Goal: Use online tool/utility: Utilize a website feature to perform a specific function

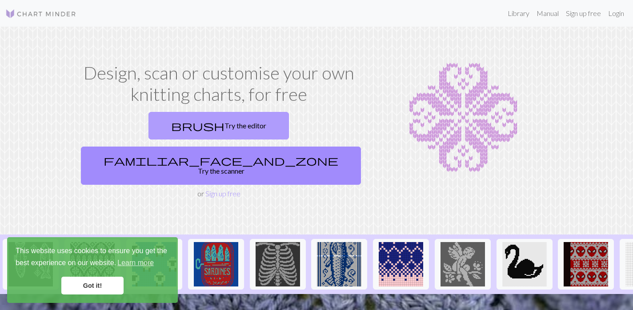
click at [148, 119] on link "brush Try the editor" at bounding box center [218, 126] width 140 height 28
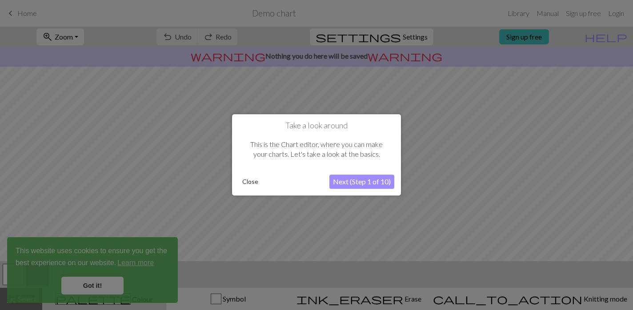
click at [251, 178] on button "Close" at bounding box center [250, 182] width 23 height 13
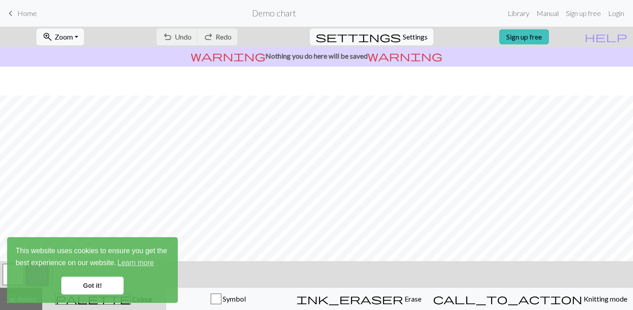
scroll to position [29, 0]
click at [86, 278] on link "Got it!" at bounding box center [92, 286] width 62 height 18
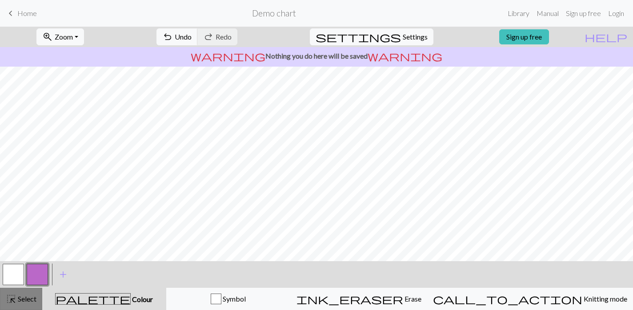
click at [23, 299] on span "Select" at bounding box center [26, 299] width 20 height 8
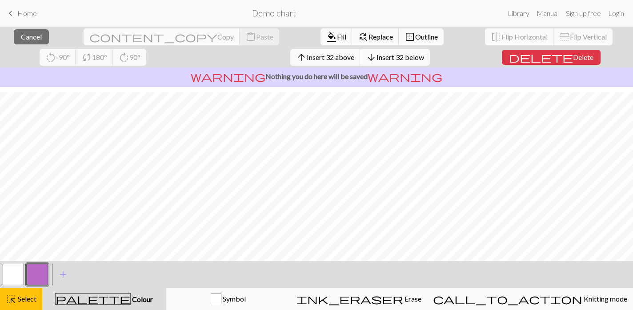
scroll to position [80, 0]
click at [573, 54] on span "Delete" at bounding box center [583, 57] width 20 height 8
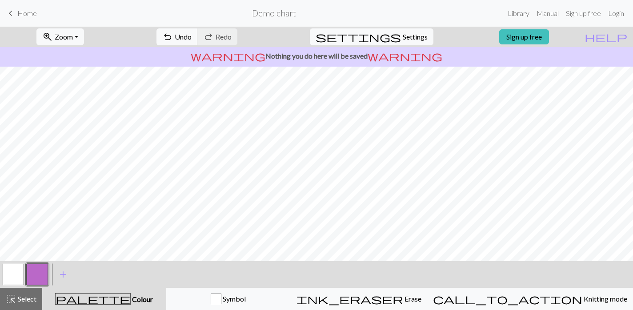
scroll to position [0, 0]
click at [10, 275] on button "button" at bounding box center [13, 274] width 21 height 21
click at [36, 275] on button "button" at bounding box center [37, 274] width 21 height 21
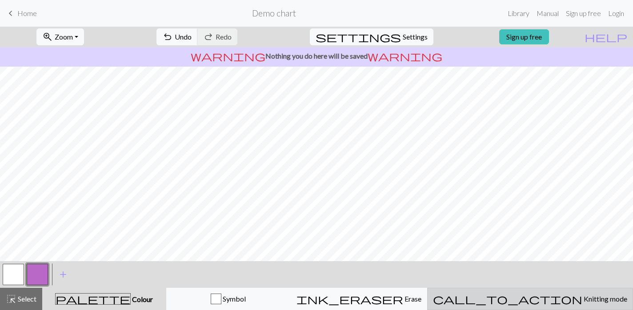
click at [582, 297] on span "Knitting mode" at bounding box center [604, 299] width 45 height 8
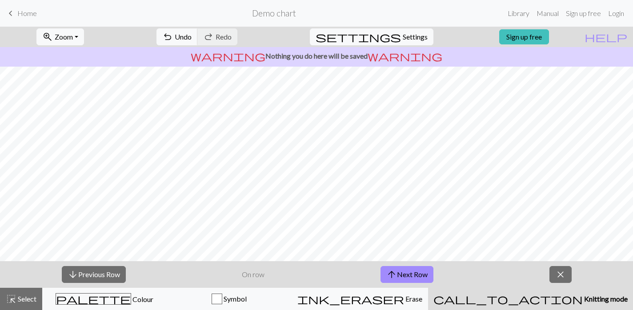
click at [250, 272] on p "On row" at bounding box center [253, 274] width 23 height 11
click at [251, 277] on p "On row" at bounding box center [253, 274] width 23 height 11
click at [300, 280] on div "arrow_downward Previous Row On row arrow_upward Next Row close" at bounding box center [316, 274] width 633 height 27
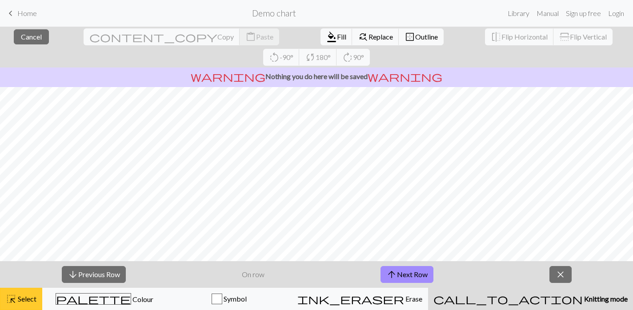
click at [28, 305] on button "highlight_alt Select Select" at bounding box center [21, 299] width 42 height 22
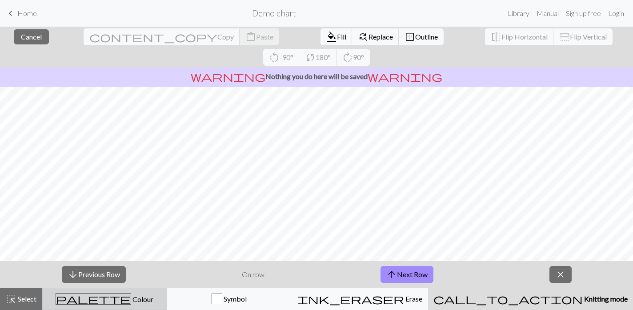
click at [116, 289] on button "palette Colour Colour" at bounding box center [104, 299] width 125 height 22
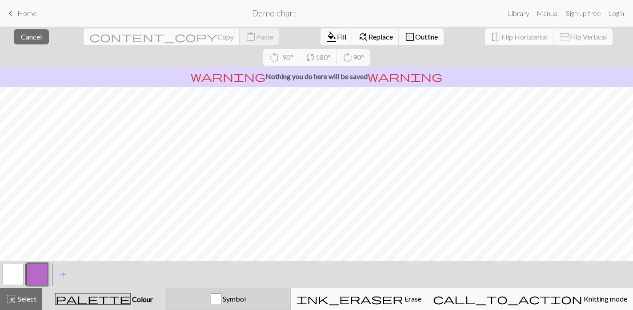
click at [270, 291] on button "Symbol" at bounding box center [228, 299] width 124 height 22
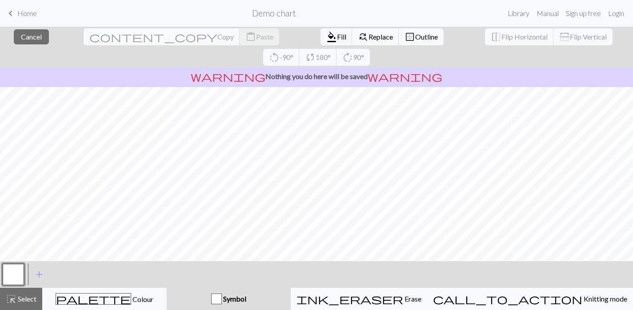
click at [222, 299] on div "button" at bounding box center [216, 299] width 11 height 11
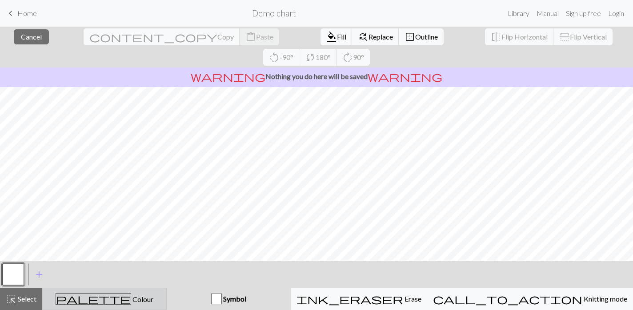
click at [131, 302] on span "Colour" at bounding box center [142, 299] width 22 height 8
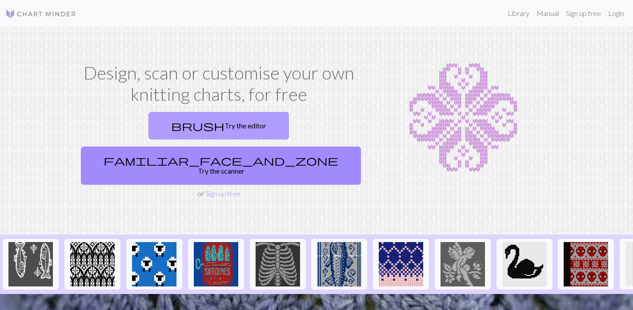
click at [171, 120] on span "brush" at bounding box center [197, 126] width 53 height 12
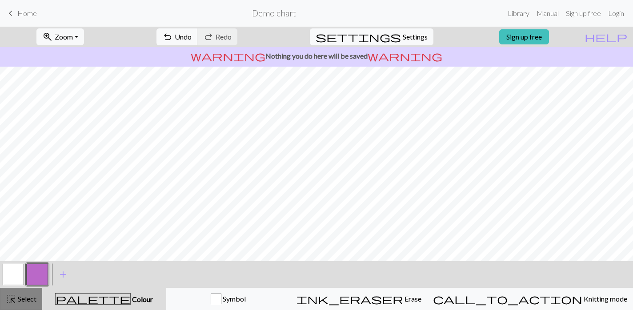
click at [32, 305] on button "highlight_alt Select Select" at bounding box center [21, 299] width 42 height 22
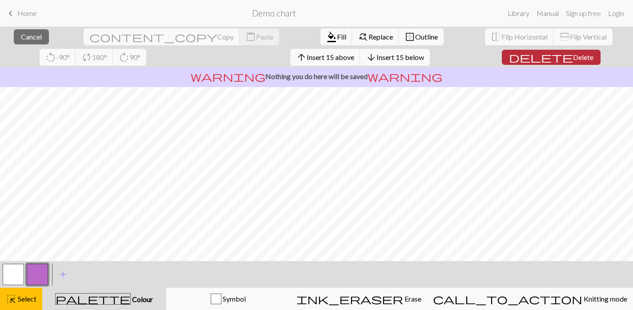
click at [509, 60] on span "delete" at bounding box center [541, 57] width 64 height 12
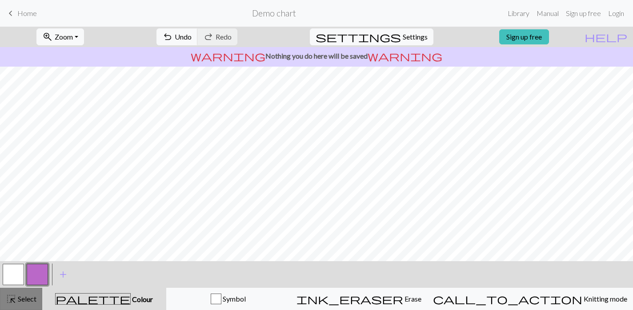
click at [27, 297] on span "Select" at bounding box center [26, 299] width 20 height 8
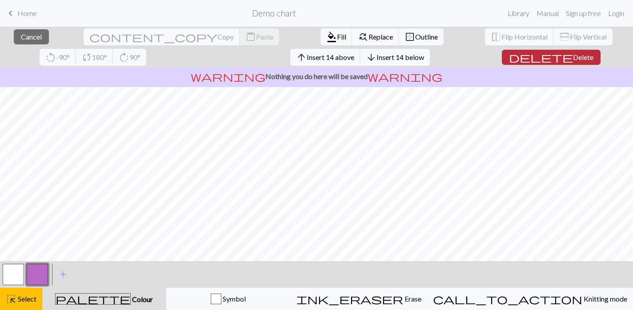
click at [509, 58] on span "delete" at bounding box center [541, 57] width 64 height 12
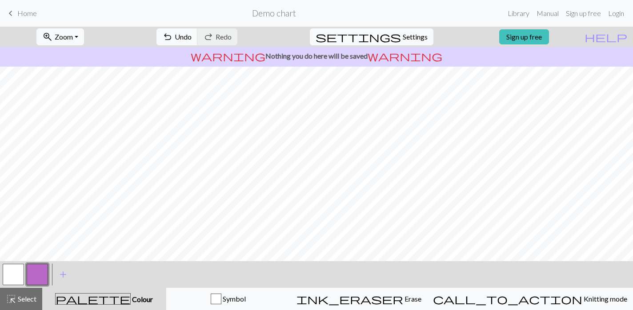
click at [21, 285] on div at bounding box center [13, 275] width 24 height 24
click at [18, 282] on button "button" at bounding box center [13, 274] width 21 height 21
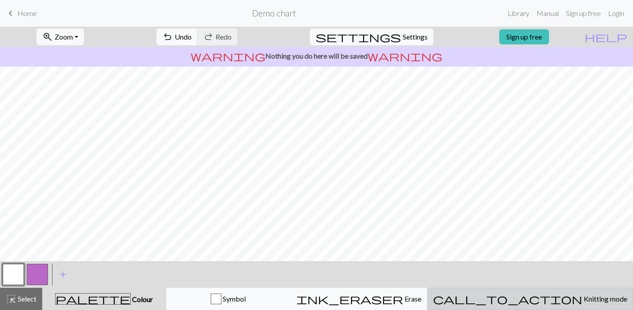
click at [582, 296] on span "Knitting mode" at bounding box center [604, 299] width 45 height 8
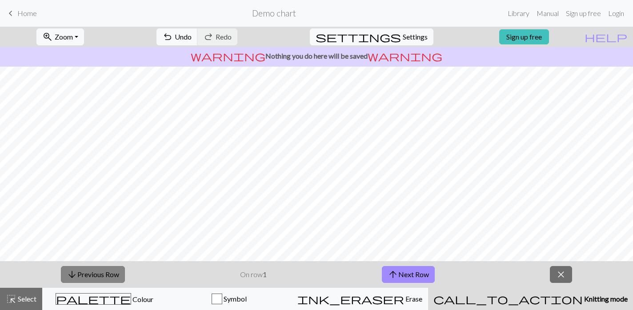
click at [108, 267] on button "arrow_downward Previous Row" at bounding box center [93, 274] width 64 height 17
click at [108, 270] on button "arrow_downward Previous Row" at bounding box center [93, 274] width 64 height 17
click at [371, 274] on div "arrow_downward Previous Row On row 1 arrow_upward Next Row close" at bounding box center [316, 274] width 633 height 27
click at [387, 274] on button "arrow_upward Next Row" at bounding box center [408, 274] width 53 height 17
click at [91, 281] on button "arrow_downward Previous Row" at bounding box center [93, 274] width 64 height 17
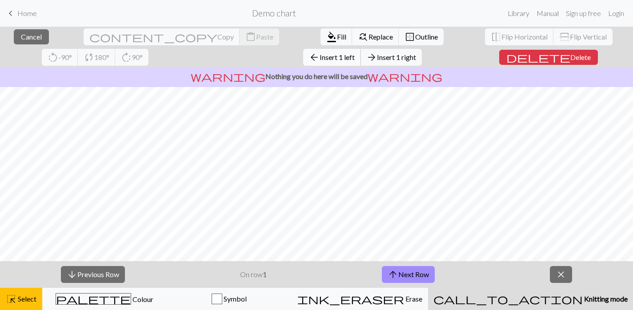
click at [319, 55] on span "Insert 1 left" at bounding box center [336, 57] width 35 height 8
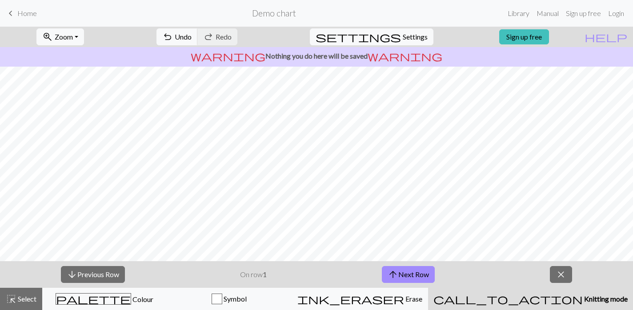
click at [147, 55] on p "warning Nothing you do here will be saved warning" at bounding box center [317, 56] width 626 height 11
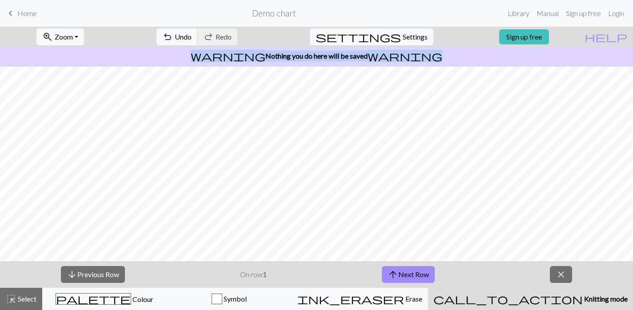
click at [147, 55] on p "warning Nothing you do here will be saved warning" at bounding box center [317, 56] width 626 height 11
click at [19, 302] on span "Select" at bounding box center [26, 299] width 20 height 8
click at [26, 300] on span "Select" at bounding box center [26, 299] width 20 height 8
click at [26, 307] on button "highlight_alt Select Select" at bounding box center [21, 299] width 42 height 22
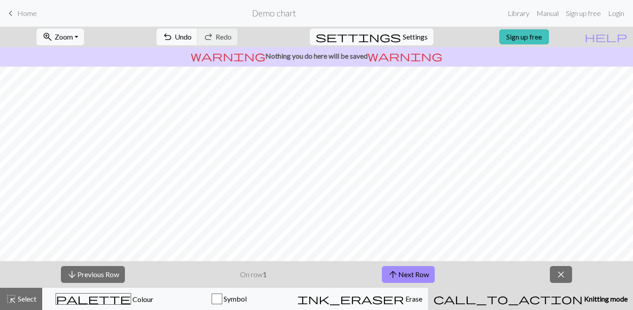
click at [253, 275] on p "On row 1" at bounding box center [253, 274] width 27 height 11
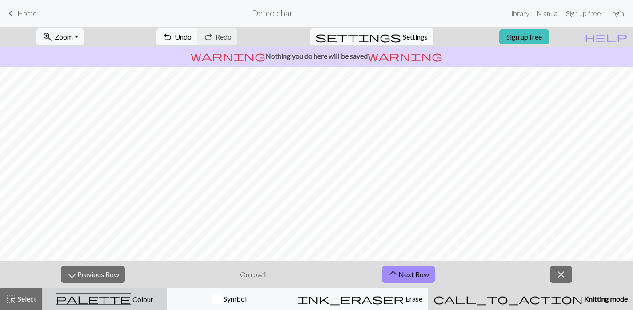
click at [92, 301] on div "palette Colour Colour" at bounding box center [104, 299] width 113 height 12
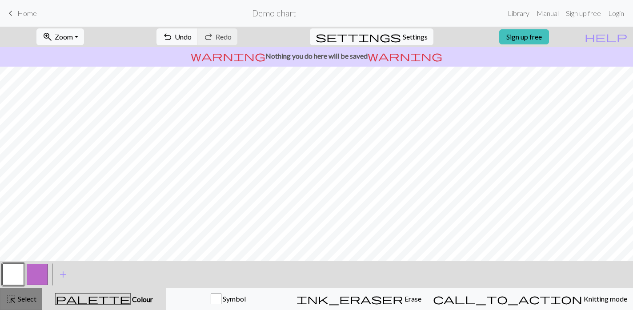
click at [26, 292] on button "highlight_alt Select Select" at bounding box center [21, 299] width 42 height 22
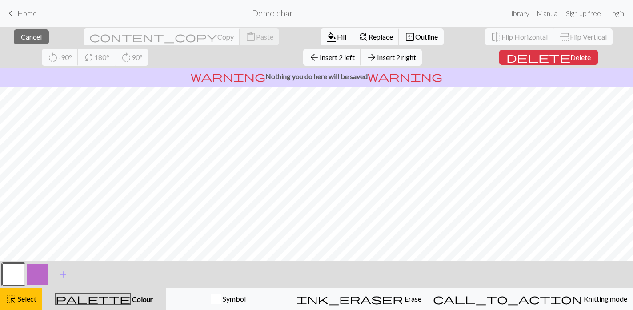
click at [319, 58] on span "Insert 2 left" at bounding box center [336, 57] width 35 height 8
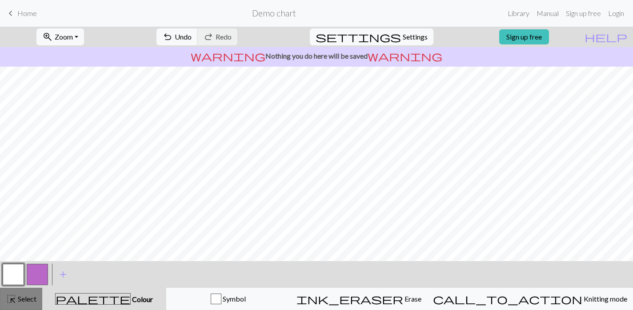
click at [28, 299] on span "Select" at bounding box center [26, 299] width 20 height 8
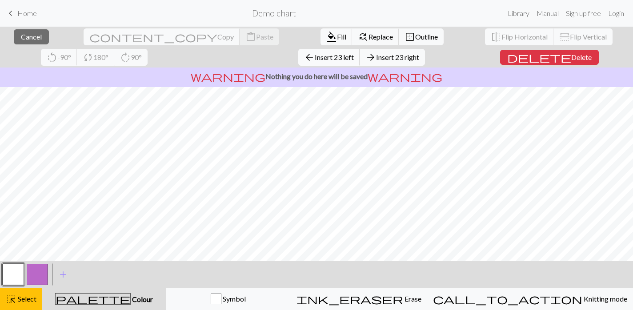
click at [315, 61] on span "Insert 23 left" at bounding box center [334, 57] width 39 height 8
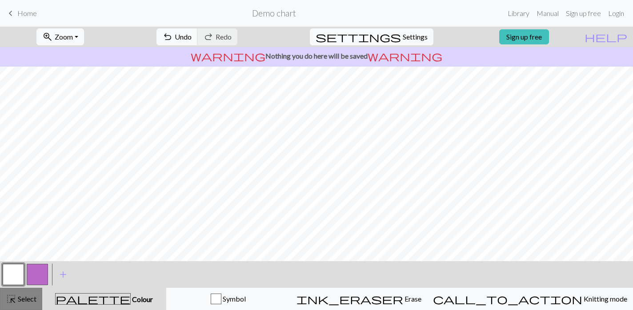
click at [18, 299] on span "Select" at bounding box center [26, 299] width 20 height 8
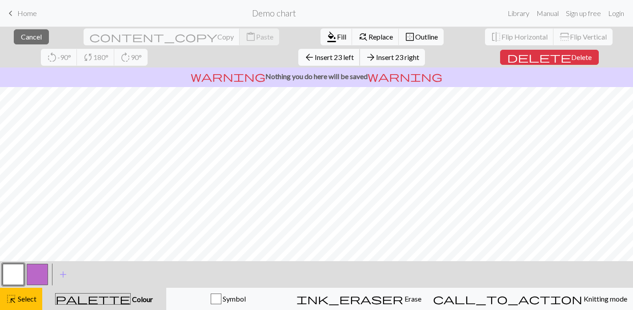
click at [315, 59] on span "Insert 23 left" at bounding box center [334, 57] width 39 height 8
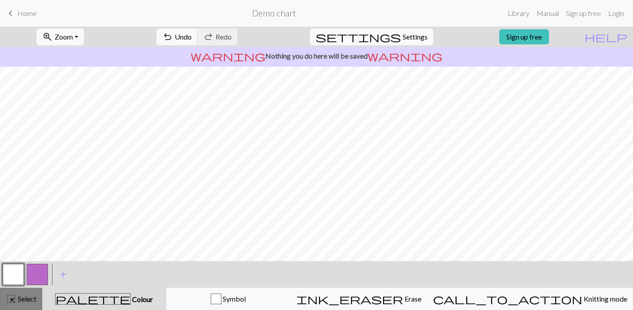
click at [25, 299] on span "Select" at bounding box center [26, 299] width 20 height 8
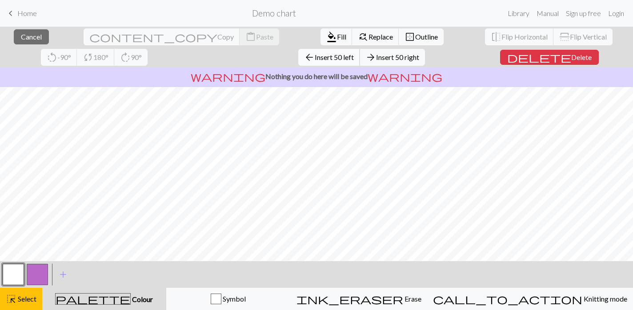
click at [298, 52] on button "arrow_back Insert 50 left" at bounding box center [329, 57] width 62 height 17
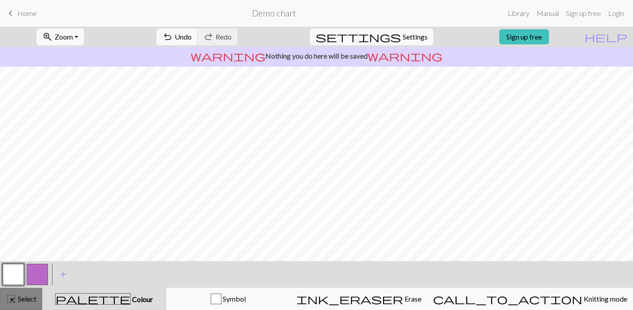
click at [28, 297] on span "Select" at bounding box center [26, 299] width 20 height 8
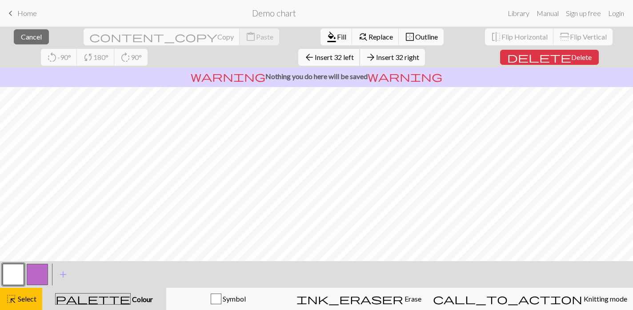
click at [315, 56] on span "Insert 32 left" at bounding box center [334, 57] width 39 height 8
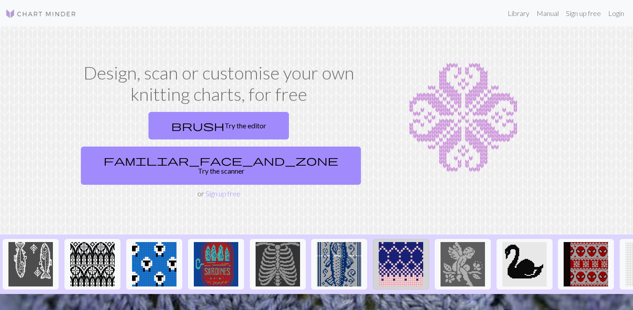
click at [415, 244] on img at bounding box center [401, 264] width 44 height 44
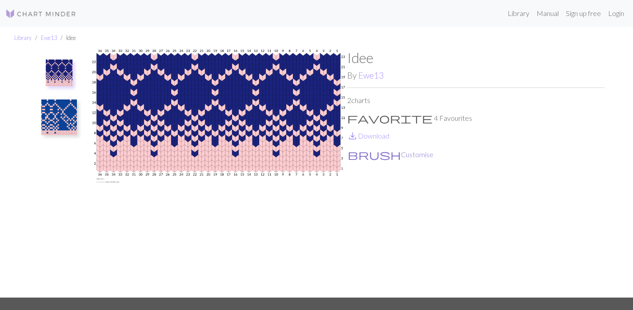
click at [360, 152] on button "brush Customise" at bounding box center [390, 155] width 87 height 12
